Goal: Check status: Check status

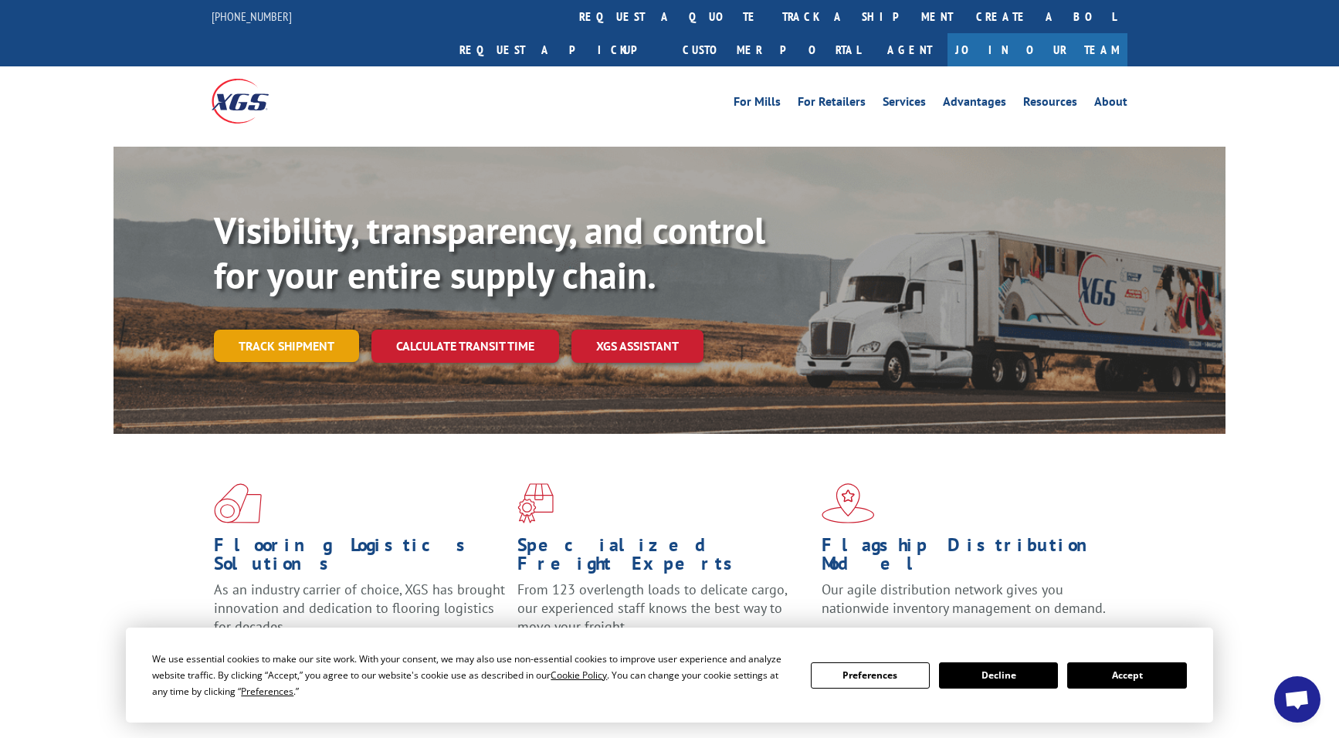
click at [303, 330] on link "Track shipment" at bounding box center [286, 346] width 145 height 32
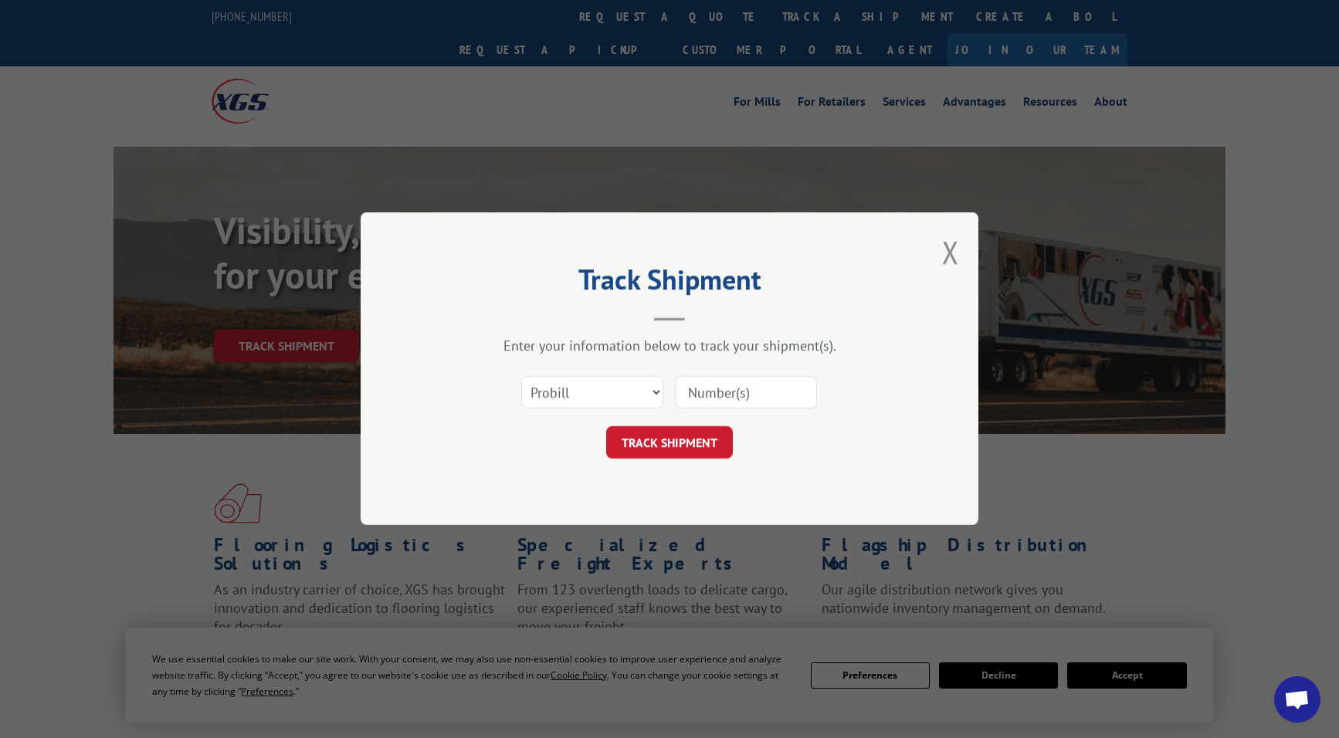
click at [713, 388] on input at bounding box center [746, 393] width 142 height 32
paste input "15472388"
type input "15472388"
click at [606, 427] on button "TRACK SHIPMENT" at bounding box center [669, 443] width 127 height 32
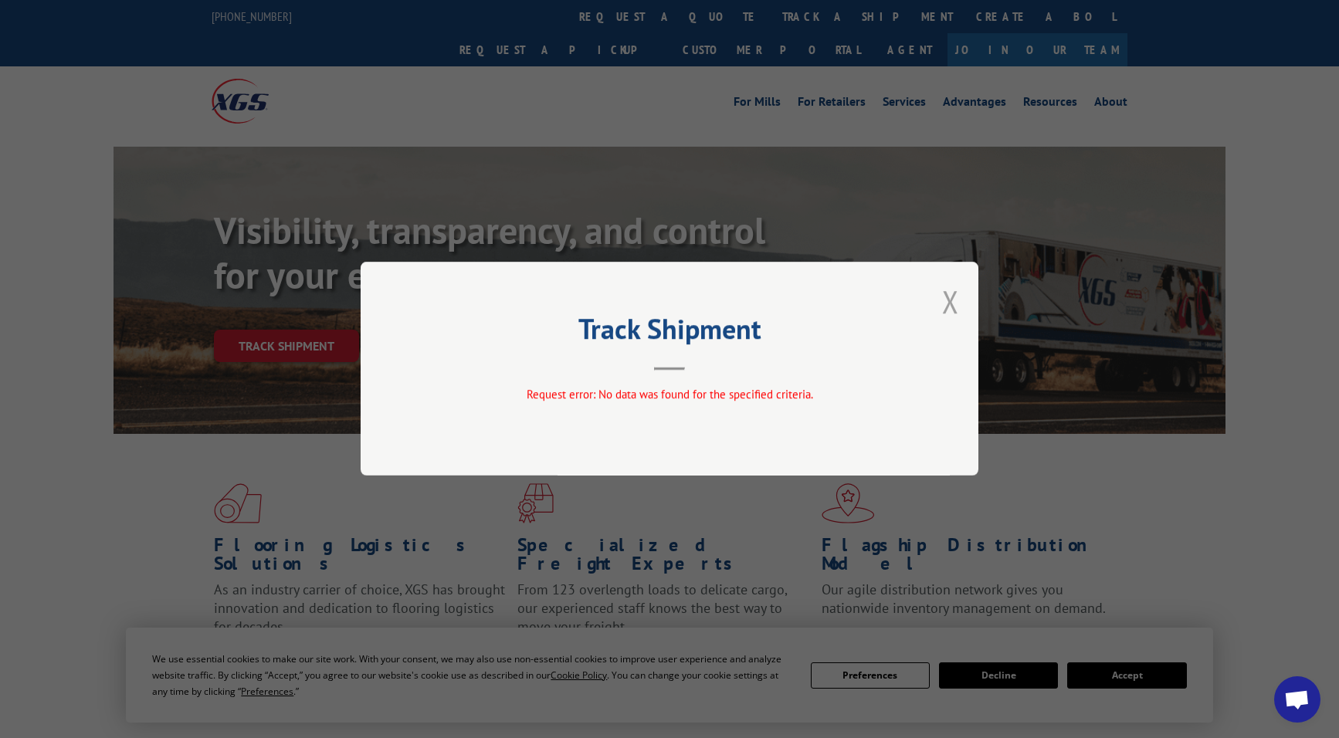
click at [954, 302] on button "Close modal" at bounding box center [950, 301] width 17 height 41
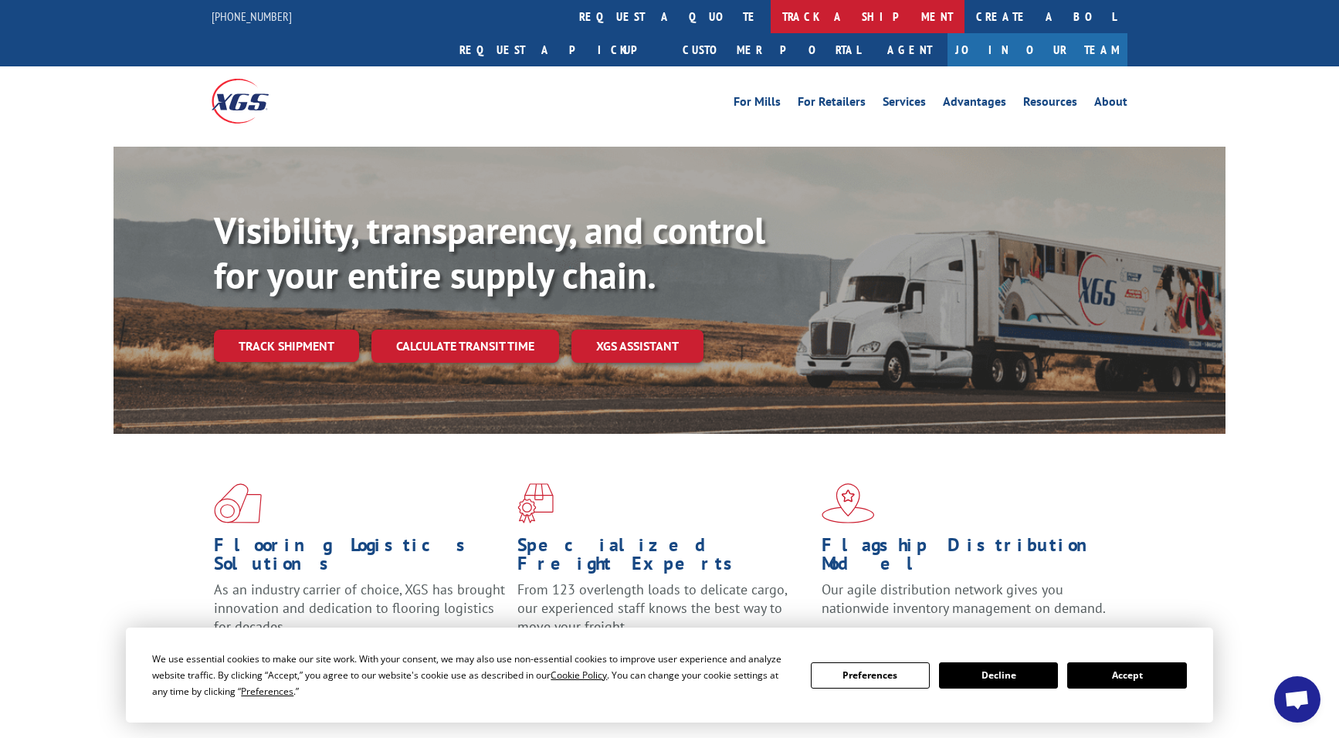
click at [770, 12] on link "track a shipment" at bounding box center [867, 16] width 194 height 33
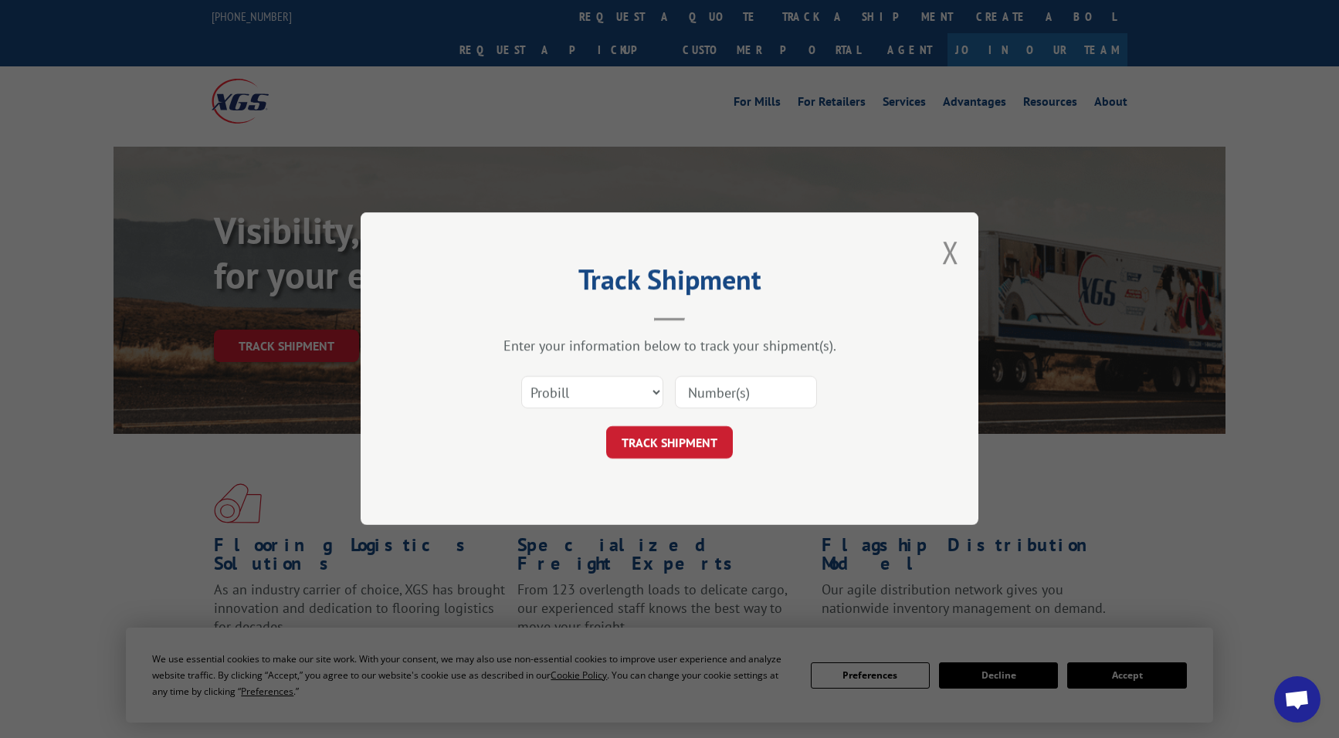
click at [682, 390] on input at bounding box center [746, 393] width 142 height 32
paste input "15472388"
type input "15472388"
click at [679, 442] on button "TRACK SHIPMENT" at bounding box center [669, 443] width 127 height 32
